Goal: Check status: Check status

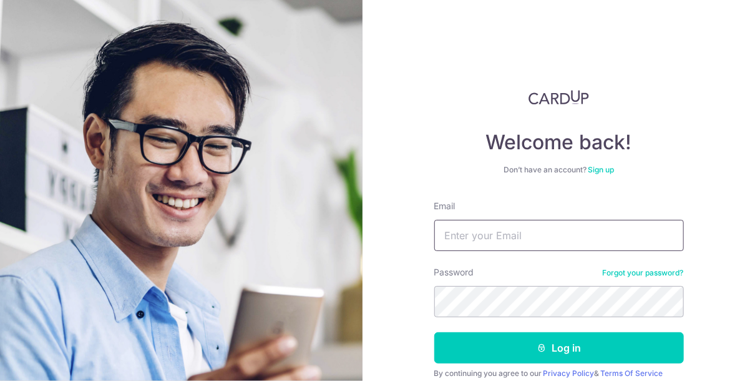
click at [462, 238] on input "Email" at bounding box center [559, 235] width 250 height 31
type input "[EMAIL_ADDRESS][DOMAIN_NAME]"
click at [434, 332] on button "Log in" at bounding box center [559, 347] width 250 height 31
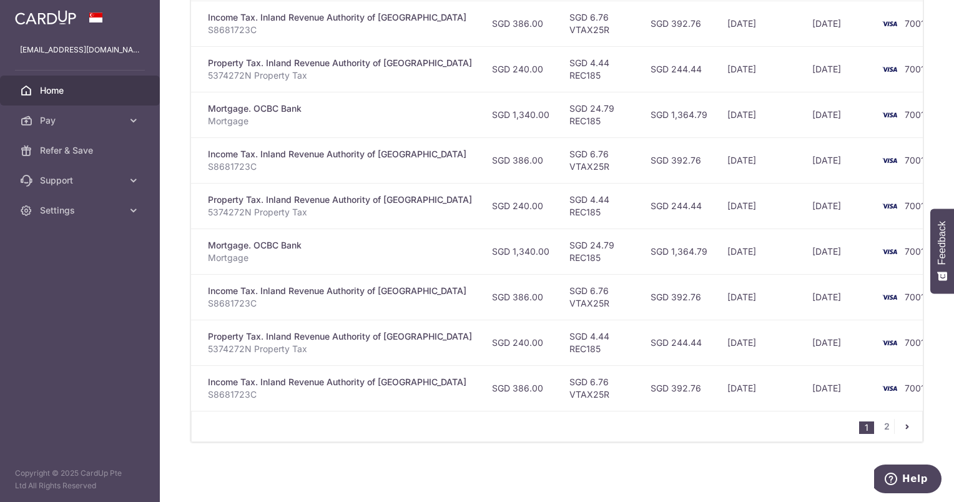
scroll to position [217, 0]
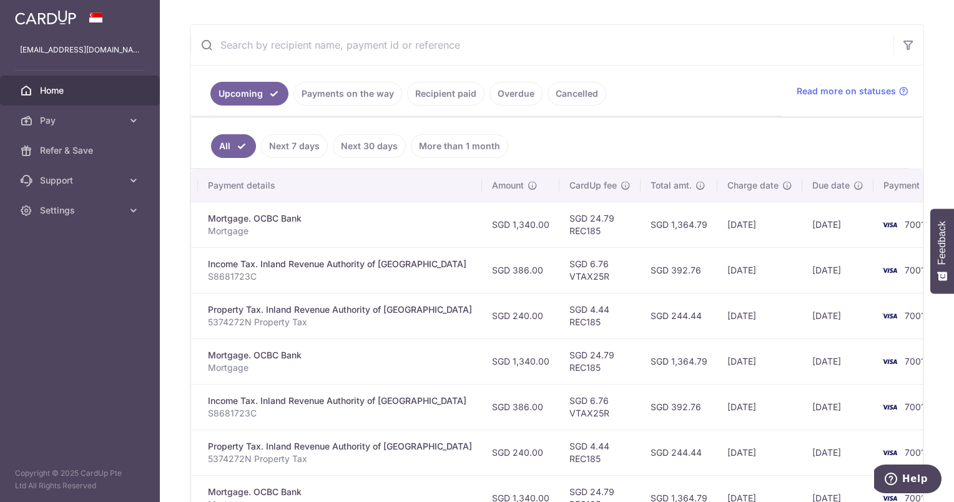
click at [377, 94] on link "Payments on the way" at bounding box center [347, 94] width 109 height 24
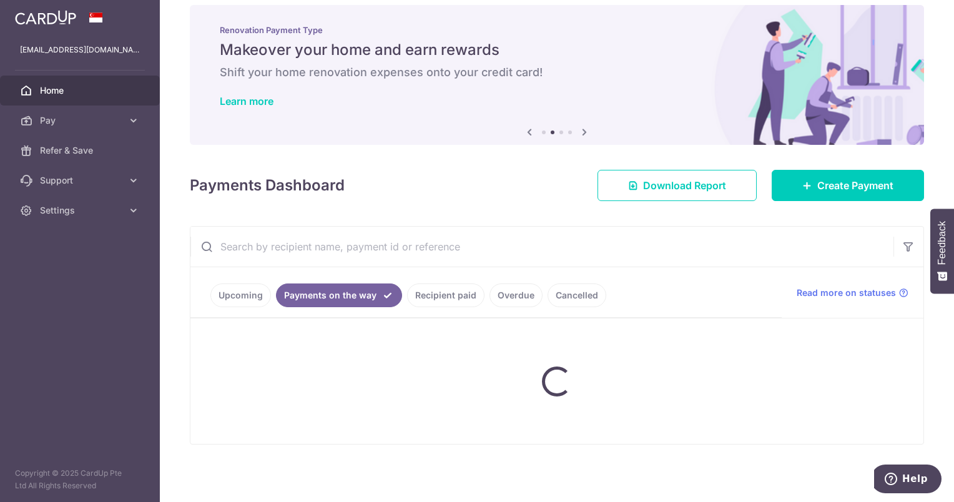
scroll to position [20, 0]
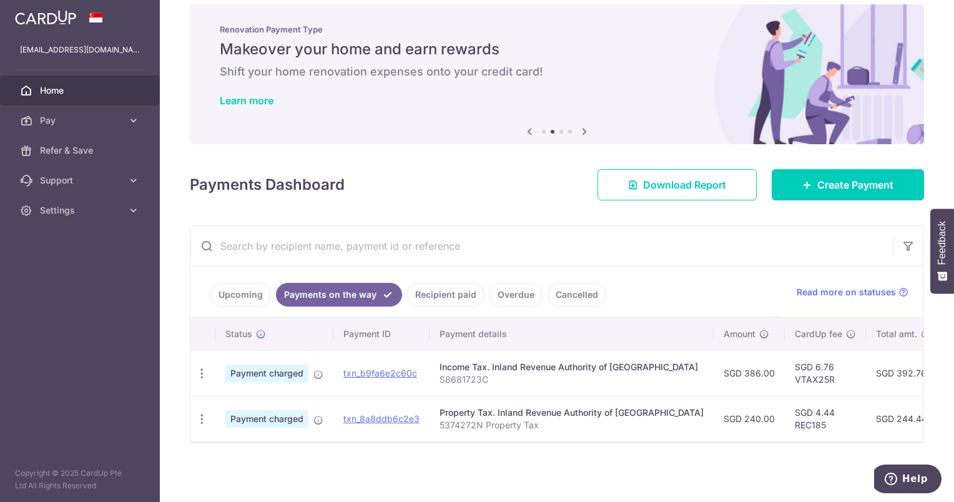
click at [469, 293] on link "Recipient paid" at bounding box center [445, 295] width 77 height 24
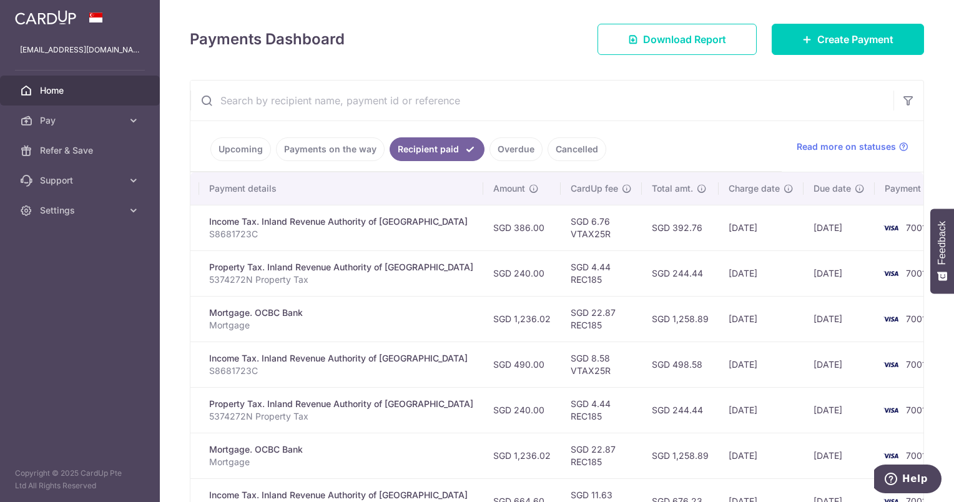
scroll to position [154, 0]
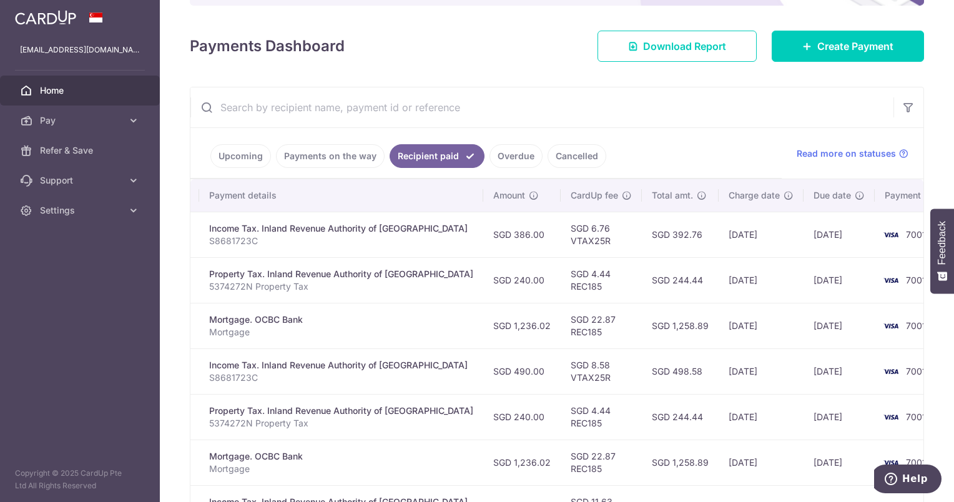
click at [303, 157] on link "Payments on the way" at bounding box center [330, 156] width 109 height 24
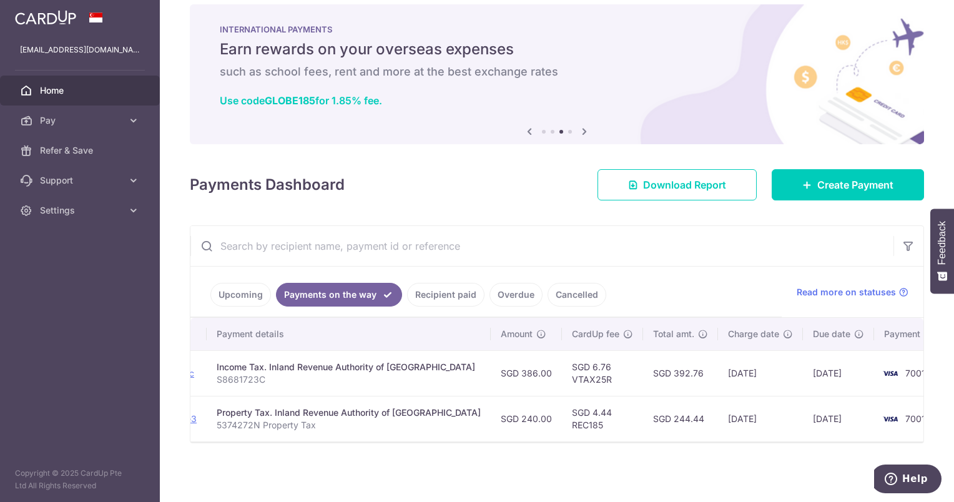
scroll to position [0, 0]
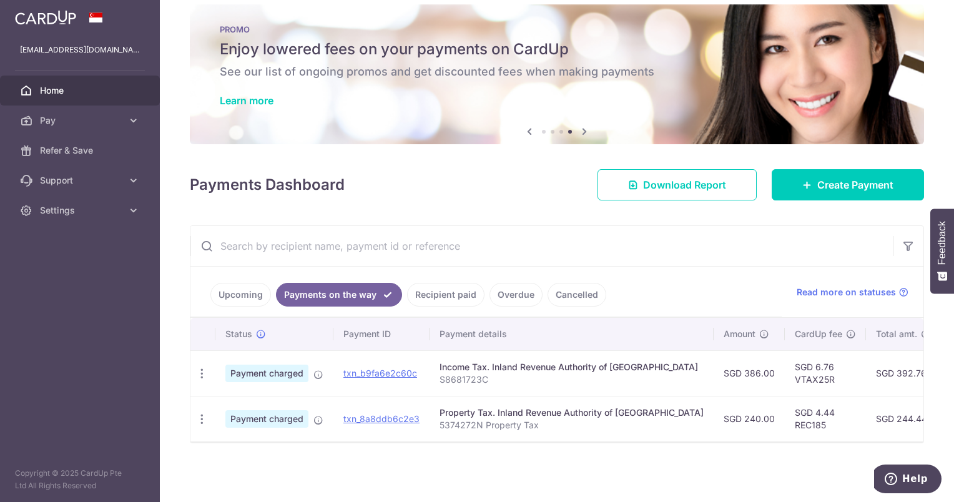
click at [233, 289] on link "Upcoming" at bounding box center [240, 295] width 61 height 24
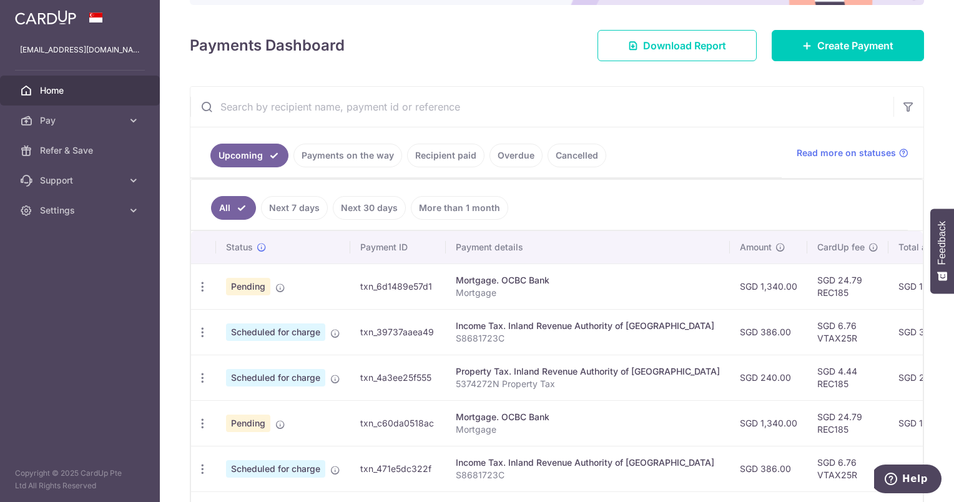
scroll to position [145, 0]
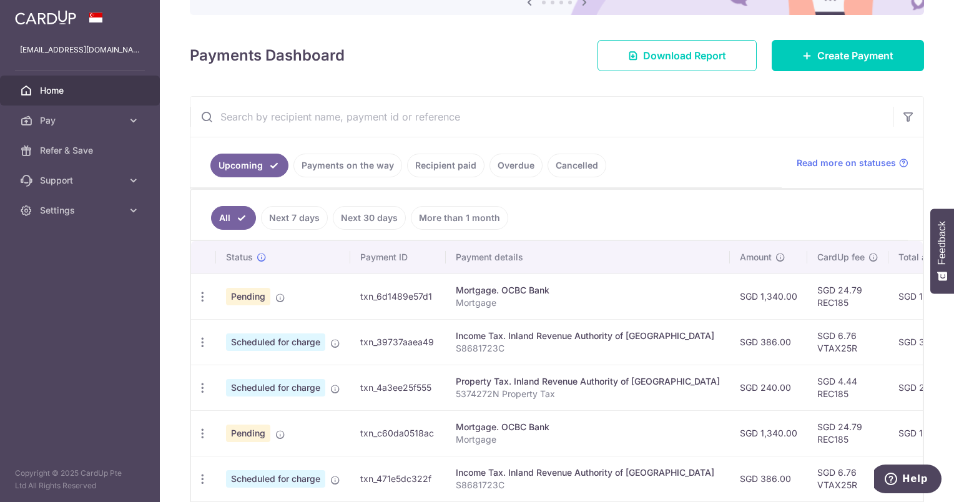
click at [346, 212] on link "Next 30 days" at bounding box center [369, 218] width 73 height 24
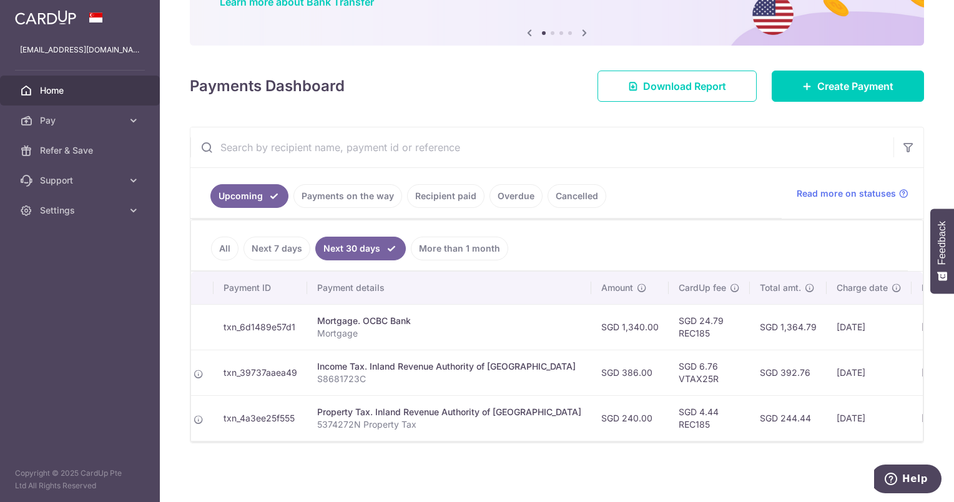
scroll to position [0, 0]
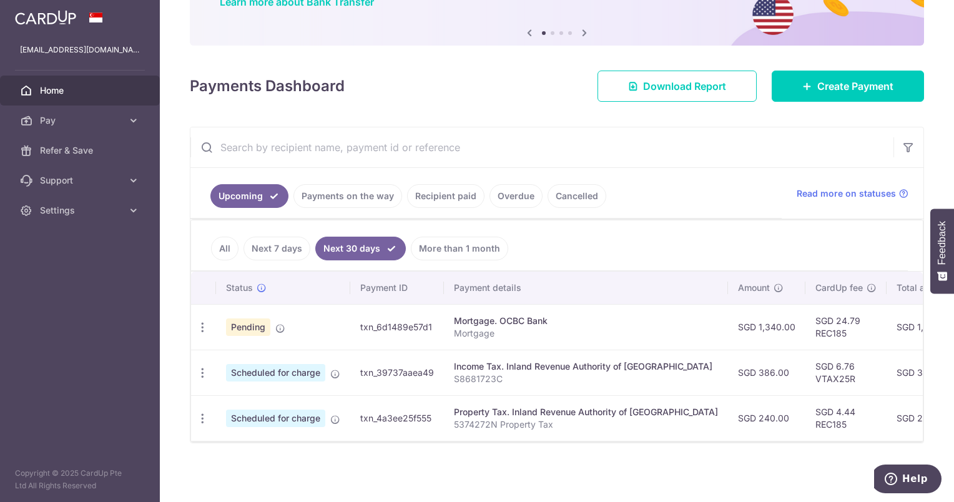
click at [274, 250] on link "Next 7 days" at bounding box center [276, 249] width 67 height 24
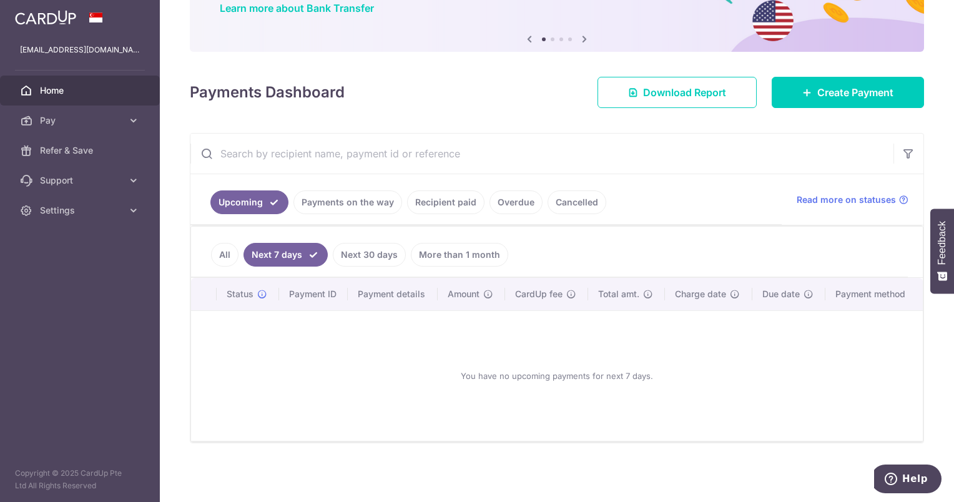
scroll to position [105, 0]
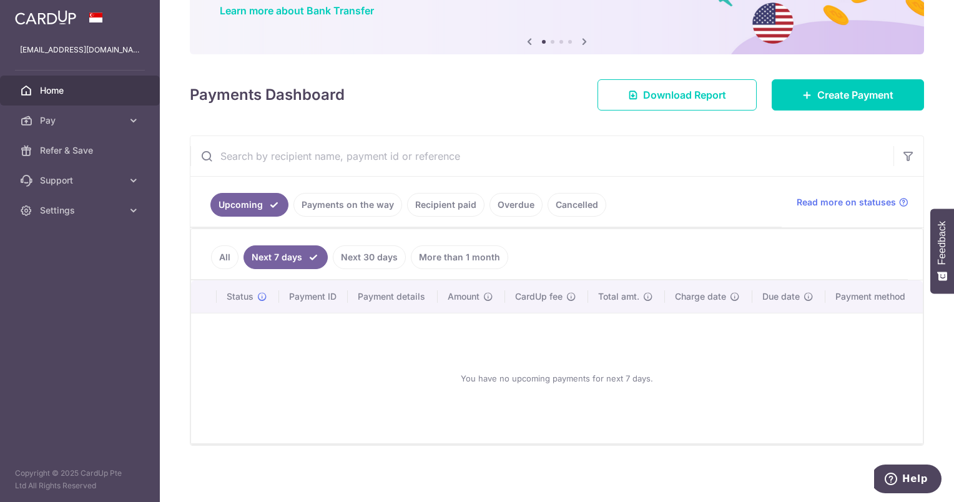
click at [333, 202] on link "Payments on the way" at bounding box center [347, 205] width 109 height 24
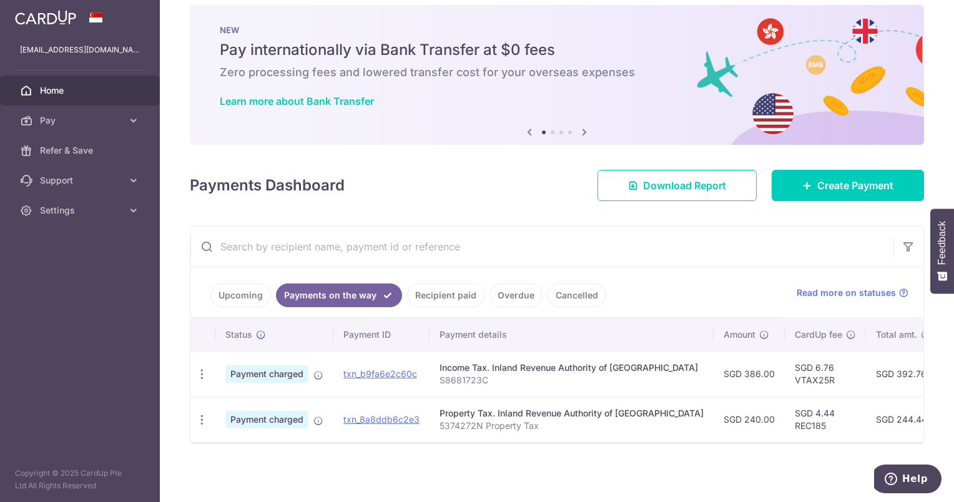
scroll to position [20, 0]
click at [434, 285] on link "Recipient paid" at bounding box center [445, 295] width 77 height 24
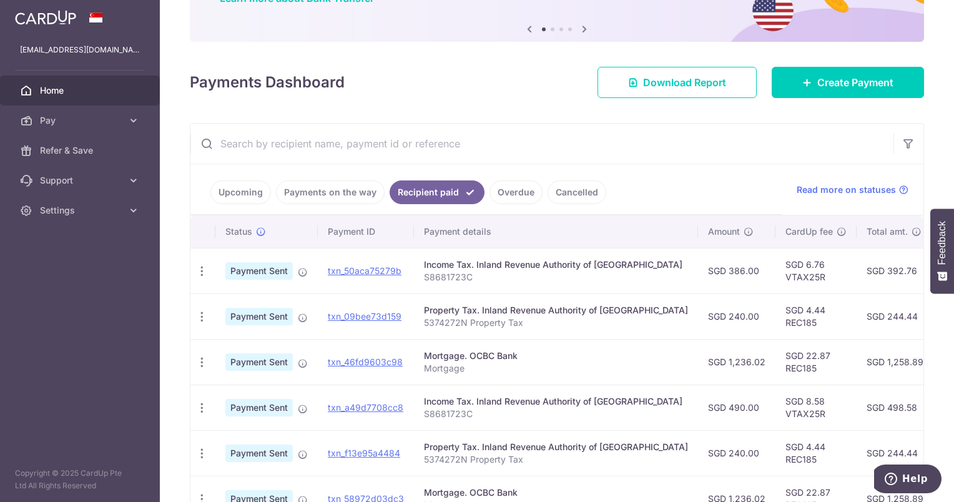
click at [525, 183] on link "Overdue" at bounding box center [515, 192] width 53 height 24
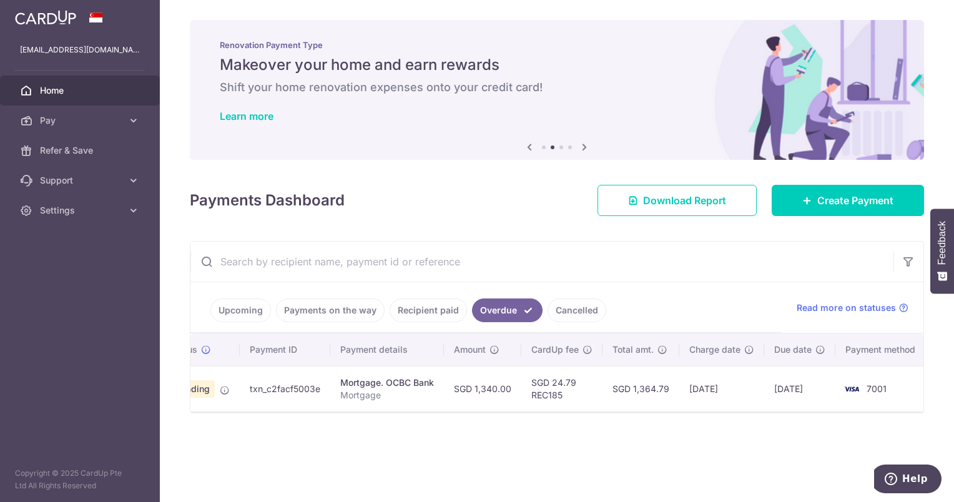
scroll to position [0, 0]
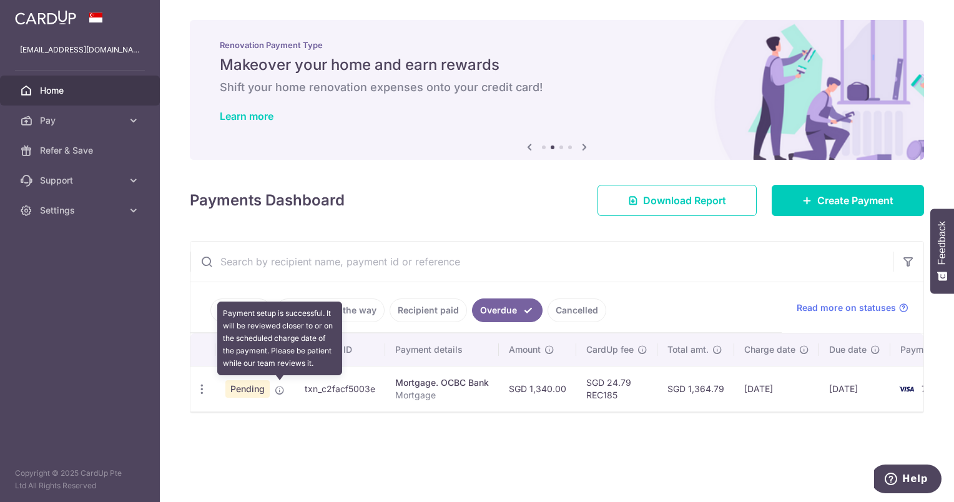
click at [280, 380] on icon at bounding box center [280, 390] width 10 height 10
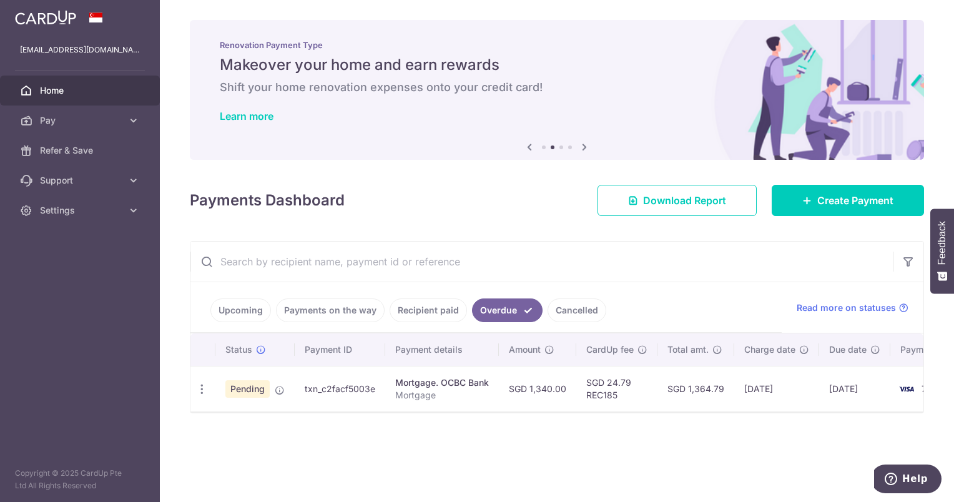
click at [449, 205] on div "Payments Dashboard Download Report Create Payment" at bounding box center [557, 198] width 734 height 36
click at [240, 312] on link "Upcoming" at bounding box center [240, 310] width 61 height 24
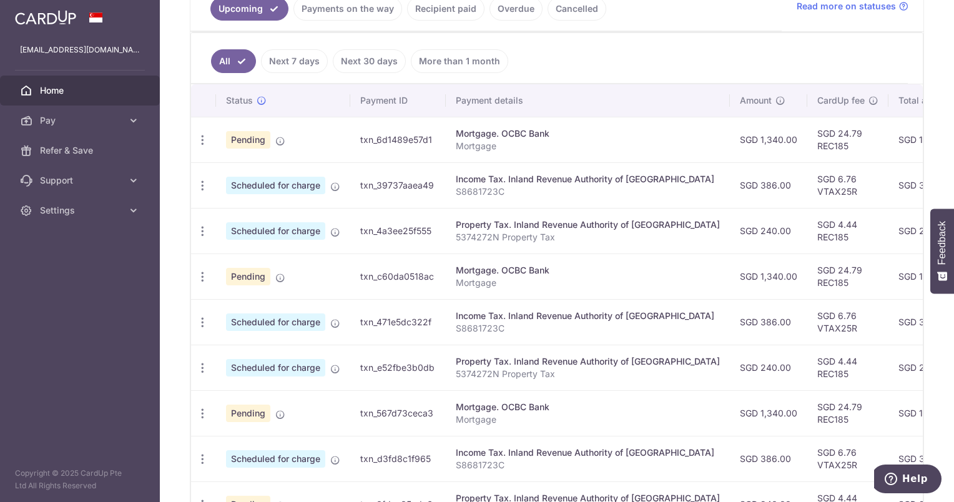
scroll to position [154, 0]
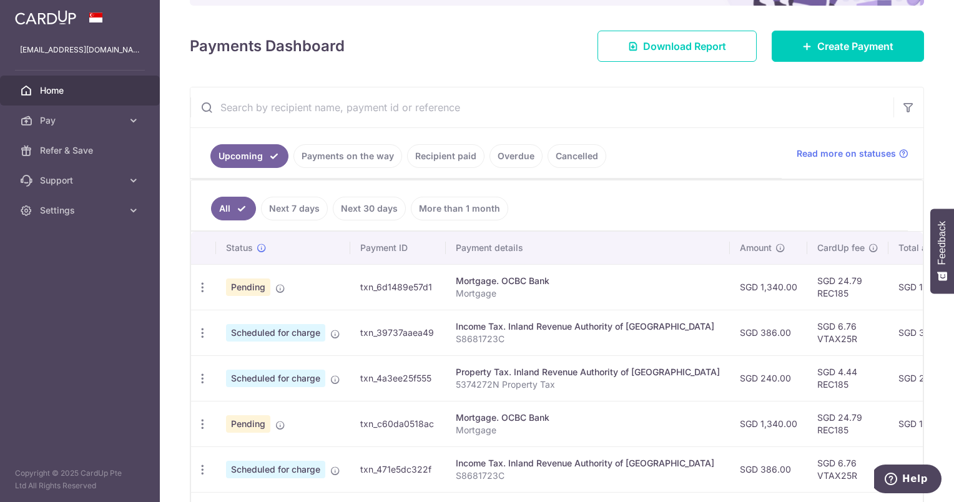
click at [361, 162] on link "Payments on the way" at bounding box center [347, 156] width 109 height 24
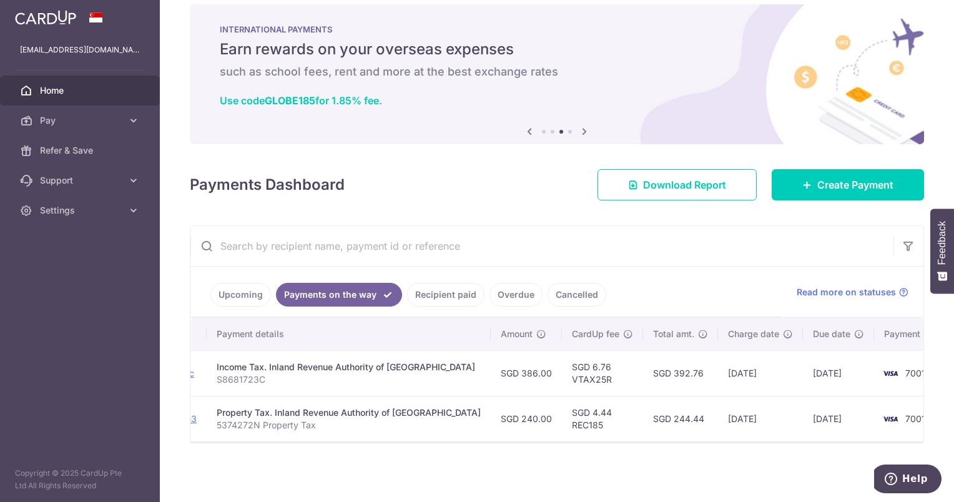
scroll to position [0, 0]
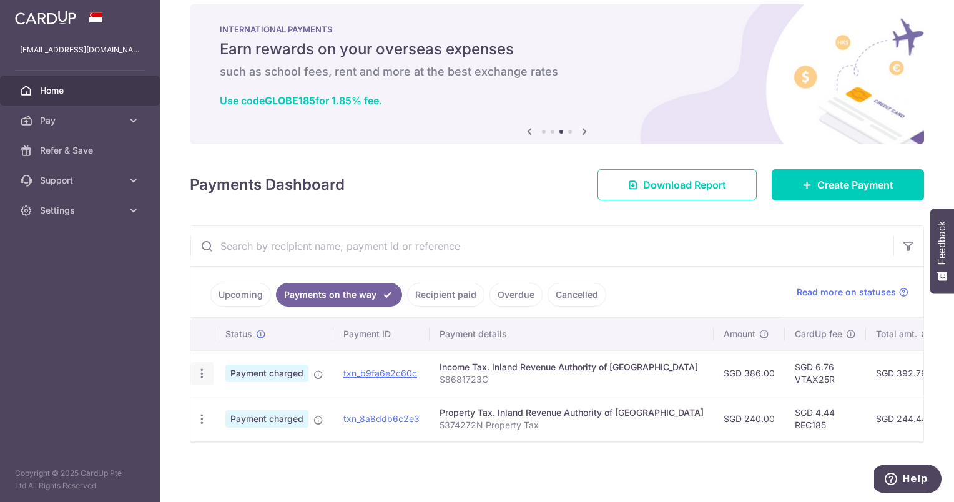
drag, startPoint x: 362, startPoint y: 368, endPoint x: 202, endPoint y: 369, distance: 159.8
click at [202, 369] on icon "button" at bounding box center [201, 373] width 13 height 13
click at [642, 248] on input "text" at bounding box center [541, 246] width 703 height 40
click at [197, 380] on icon "button" at bounding box center [201, 373] width 13 height 13
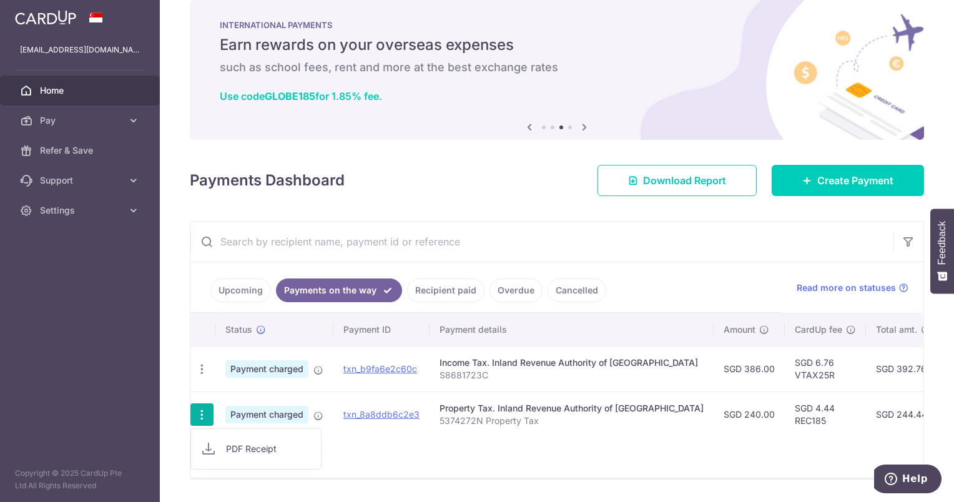
click at [198, 380] on icon "button" at bounding box center [201, 414] width 13 height 13
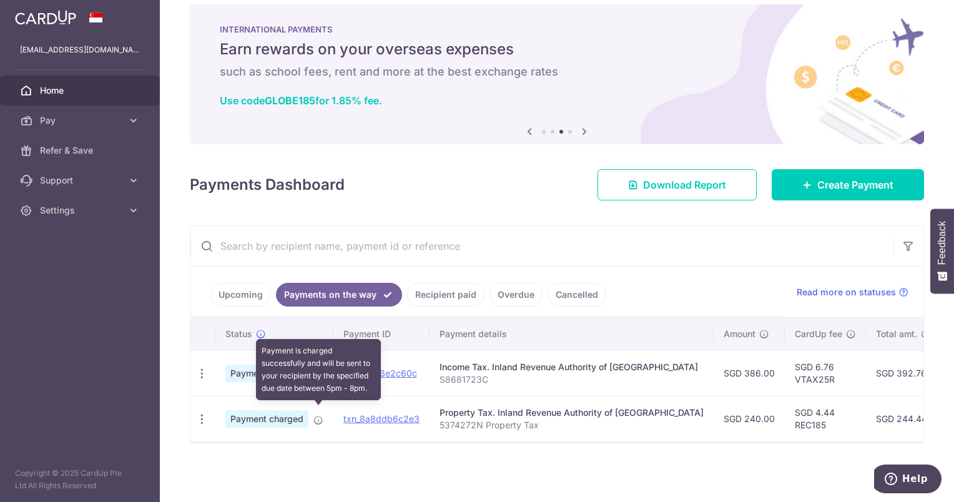
click at [319, 380] on icon at bounding box center [318, 420] width 10 height 10
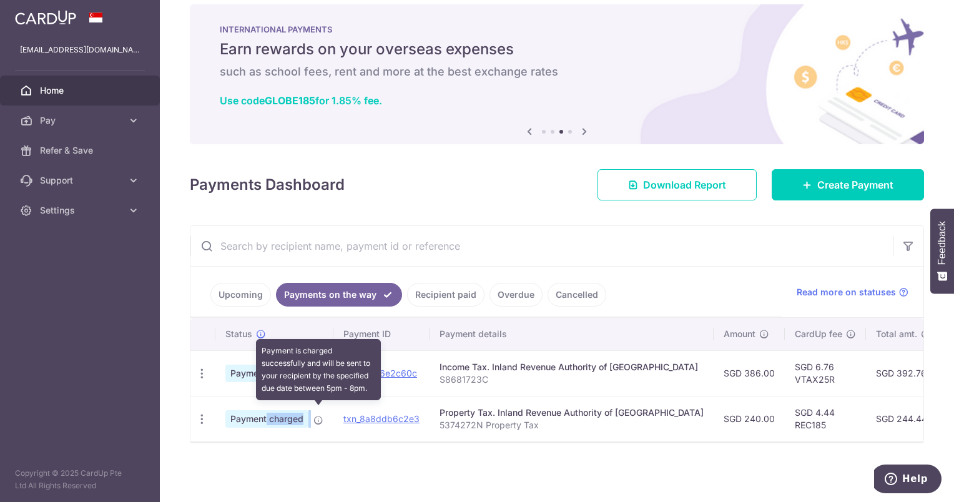
click at [319, 380] on icon at bounding box center [318, 420] width 10 height 10
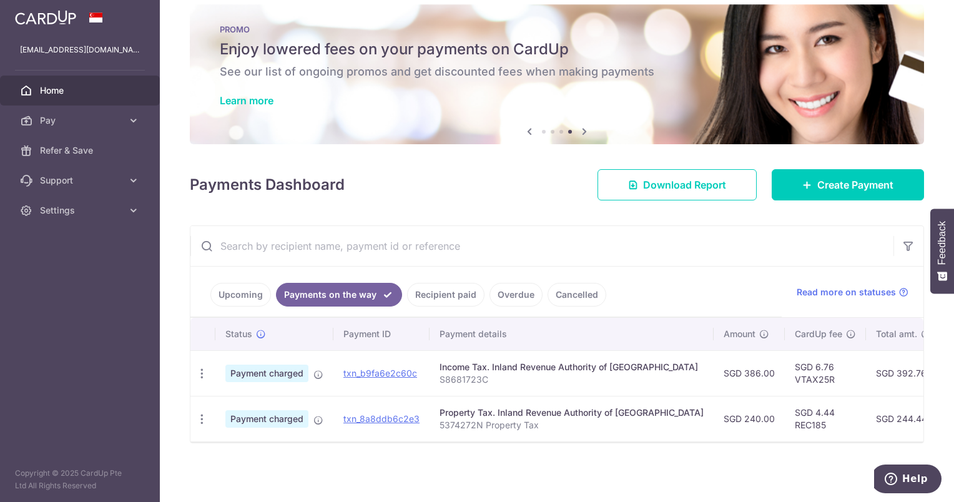
click at [556, 220] on div "× Pause Schedule Pause all future payments in this series Pause just this one p…" at bounding box center [557, 251] width 794 height 502
click at [67, 125] on span "Pay" at bounding box center [81, 120] width 82 height 12
click at [487, 193] on div "Payments Dashboard Download Report Create Payment" at bounding box center [557, 182] width 734 height 36
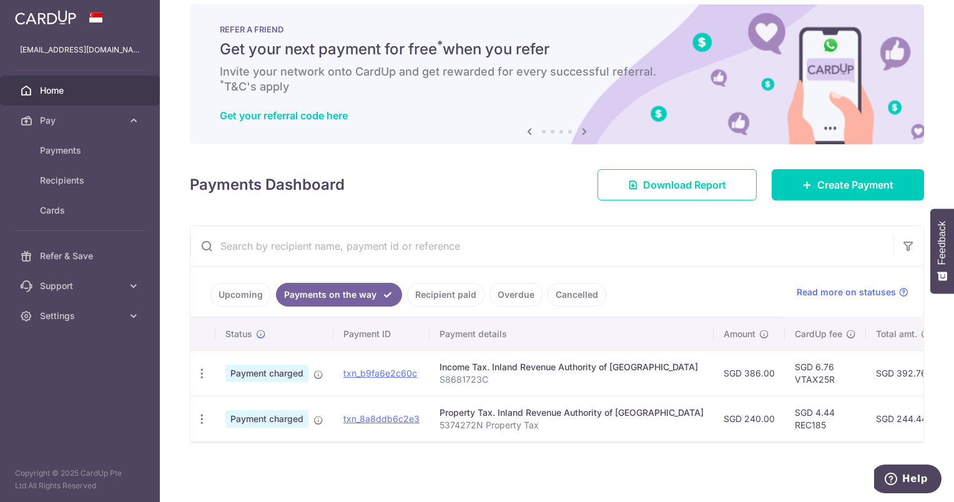
click at [245, 285] on link "Upcoming" at bounding box center [240, 295] width 61 height 24
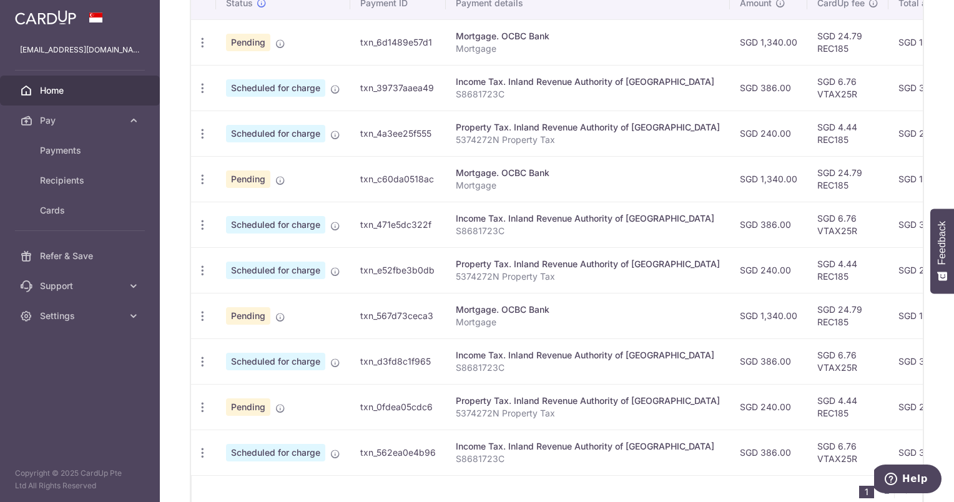
scroll to position [466, 0]
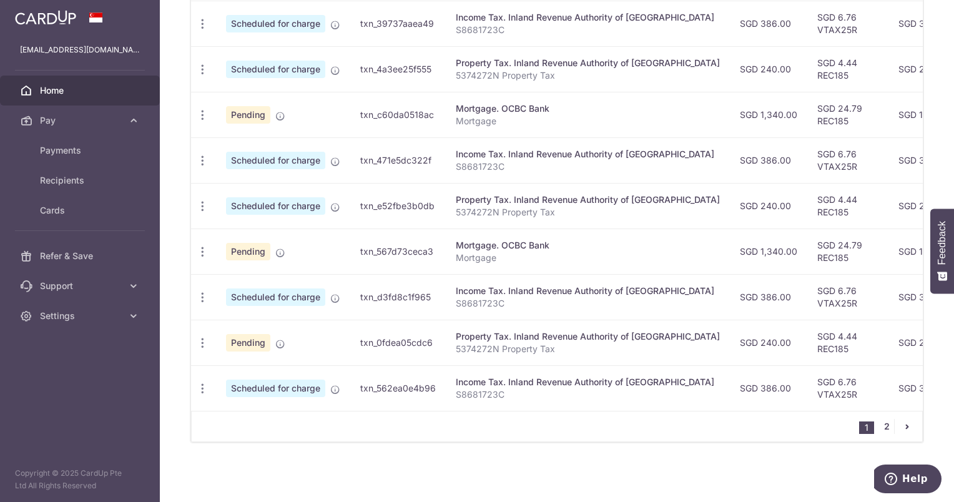
click at [754, 380] on link "2" at bounding box center [886, 426] width 15 height 15
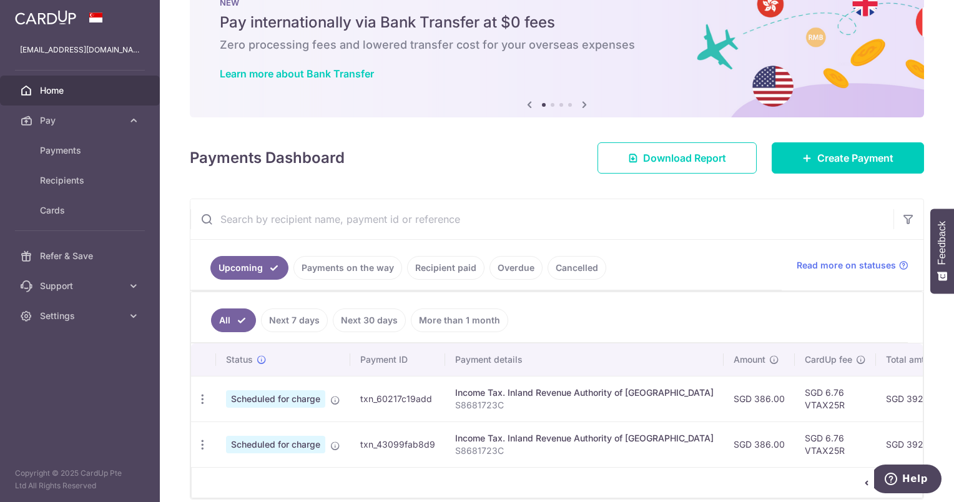
scroll to position [0, 0]
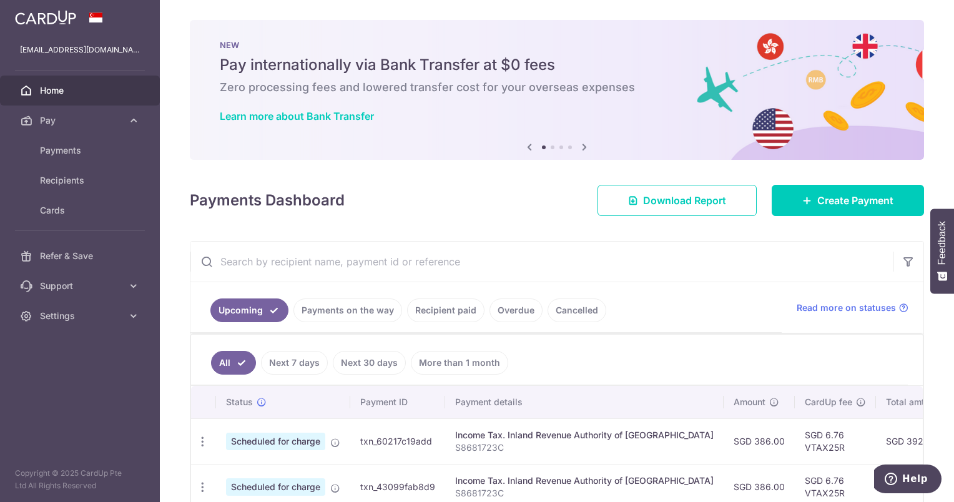
click at [519, 187] on div "Payments Dashboard Download Report Create Payment" at bounding box center [557, 198] width 734 height 36
